Goal: Task Accomplishment & Management: Complete application form

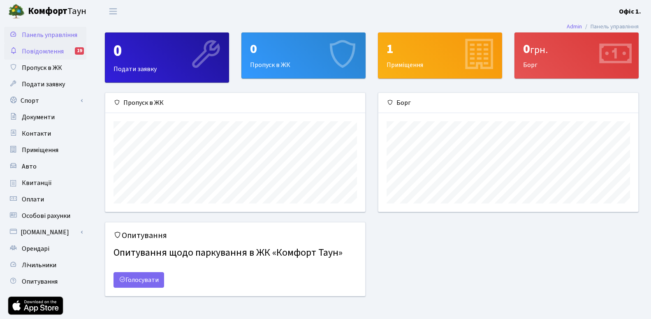
scroll to position [119, 260]
click at [46, 68] on span "Пропуск в ЖК" at bounding box center [42, 67] width 40 height 9
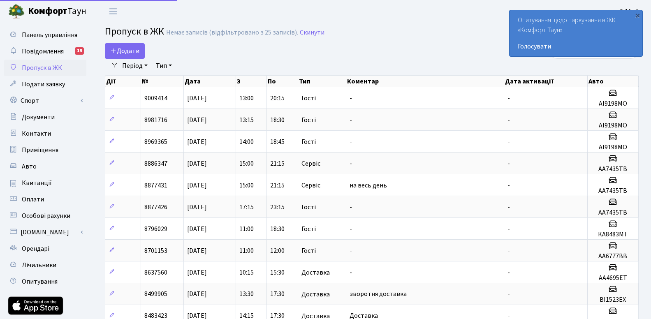
select select "25"
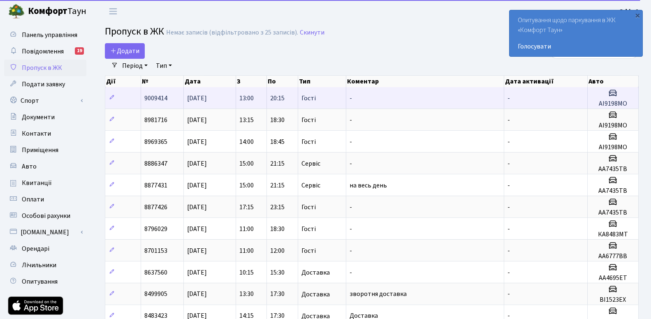
click at [405, 103] on td "-" at bounding box center [425, 97] width 158 height 21
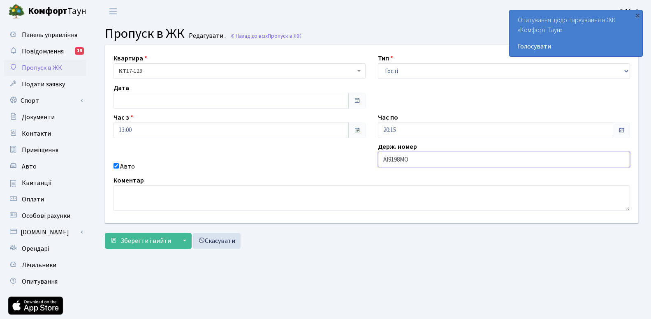
drag, startPoint x: 414, startPoint y: 163, endPoint x: 361, endPoint y: 163, distance: 53.1
click at [378, 163] on input "АІ9198МО" at bounding box center [504, 160] width 252 height 16
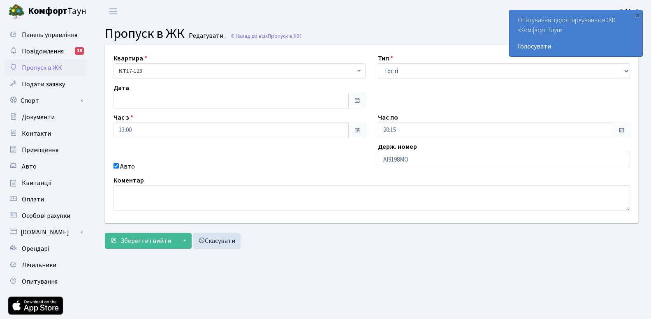
click at [43, 69] on span "Пропуск в ЖК" at bounding box center [42, 67] width 40 height 9
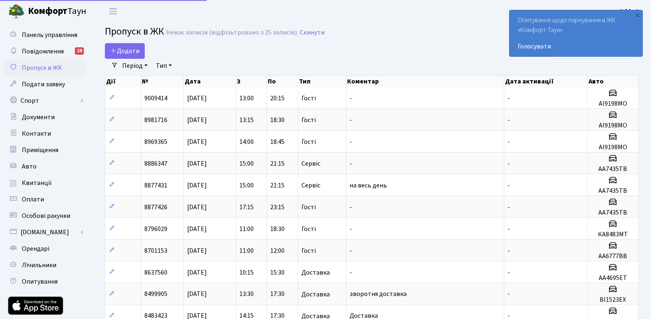
select select "25"
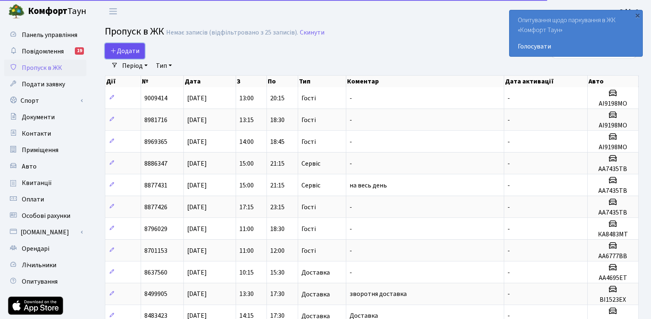
click at [124, 53] on span "Додати" at bounding box center [124, 50] width 29 height 9
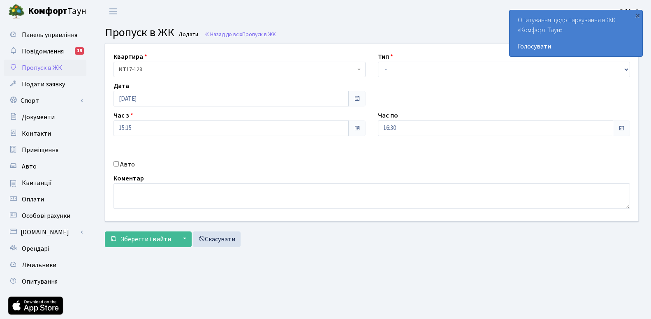
click at [115, 164] on input "Авто" at bounding box center [116, 163] width 5 height 5
checkbox input "true"
paste input "АІ9198МО"
type input "АІ9198МО"
click at [480, 131] on input "16:30" at bounding box center [495, 129] width 235 height 16
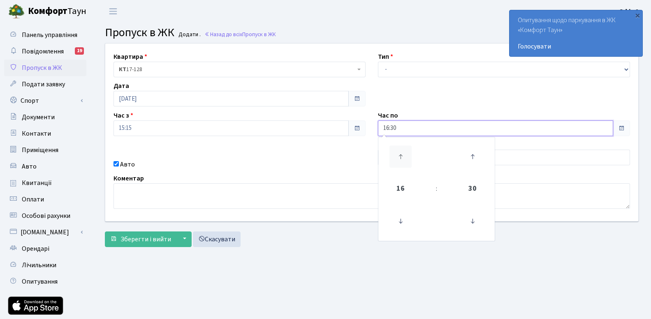
click at [402, 163] on icon at bounding box center [401, 157] width 22 height 22
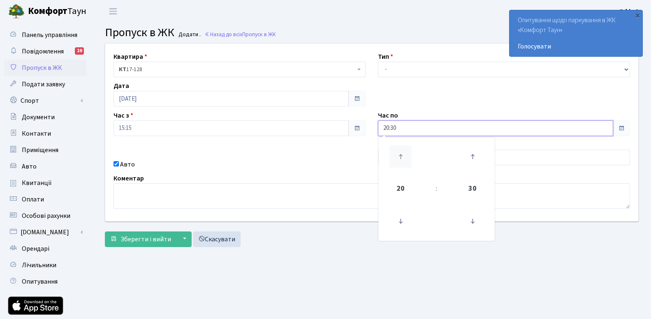
type input "21:30"
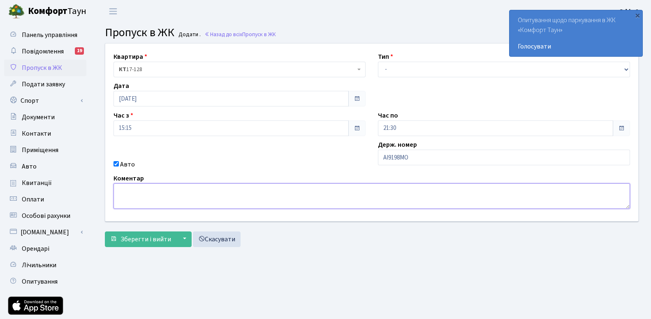
click at [514, 205] on textarea at bounding box center [372, 196] width 517 height 26
click at [138, 244] on span "Зберегти і вийти" at bounding box center [146, 239] width 51 height 9
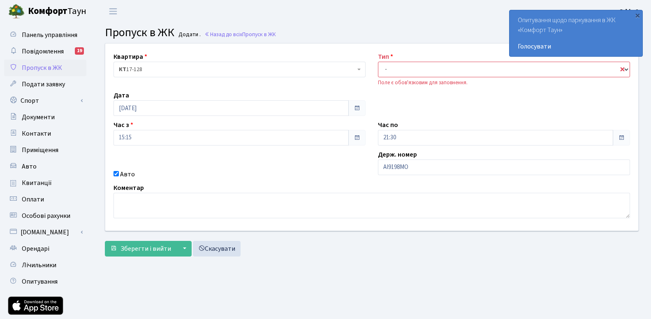
select select "18"
click option "Сервіс" at bounding box center [0, 0] width 0 height 0
click at [155, 249] on span "Зберегти і вийти" at bounding box center [146, 248] width 51 height 9
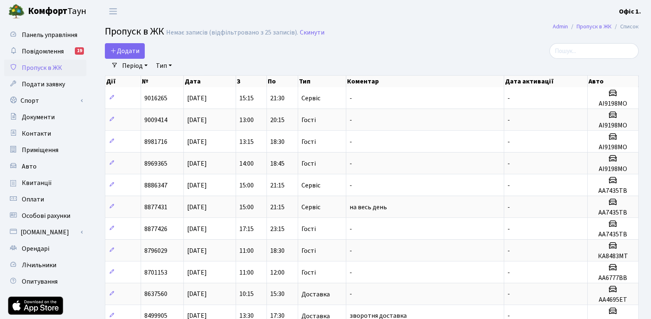
select select "25"
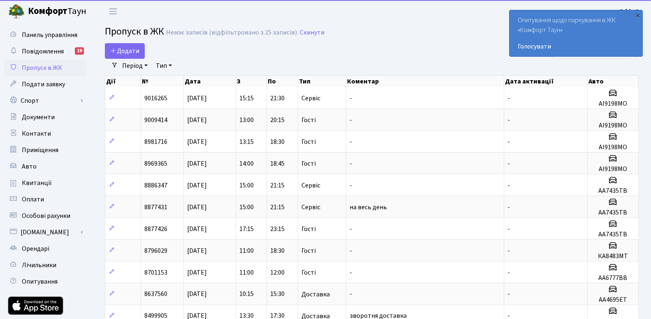
click at [641, 68] on div "Додати Фільтри Період 26.09.2025 - 26.09.2025 Тип - Доставка Таксі Гості Сервіс…" at bounding box center [372, 298] width 546 height 510
